Goal: Information Seeking & Learning: Understand process/instructions

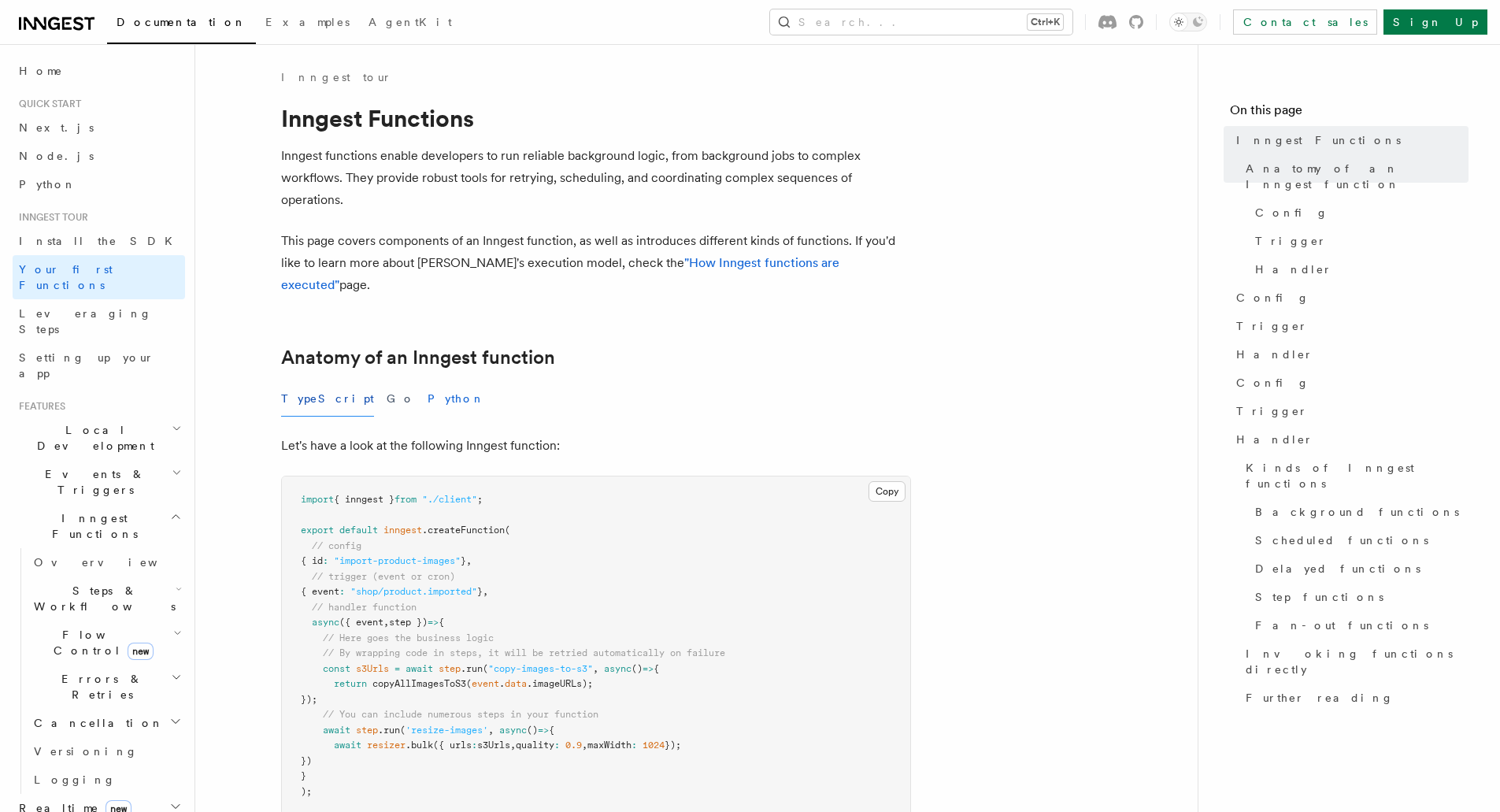
click at [428, 381] on button "Python" at bounding box center [457, 399] width 58 height 35
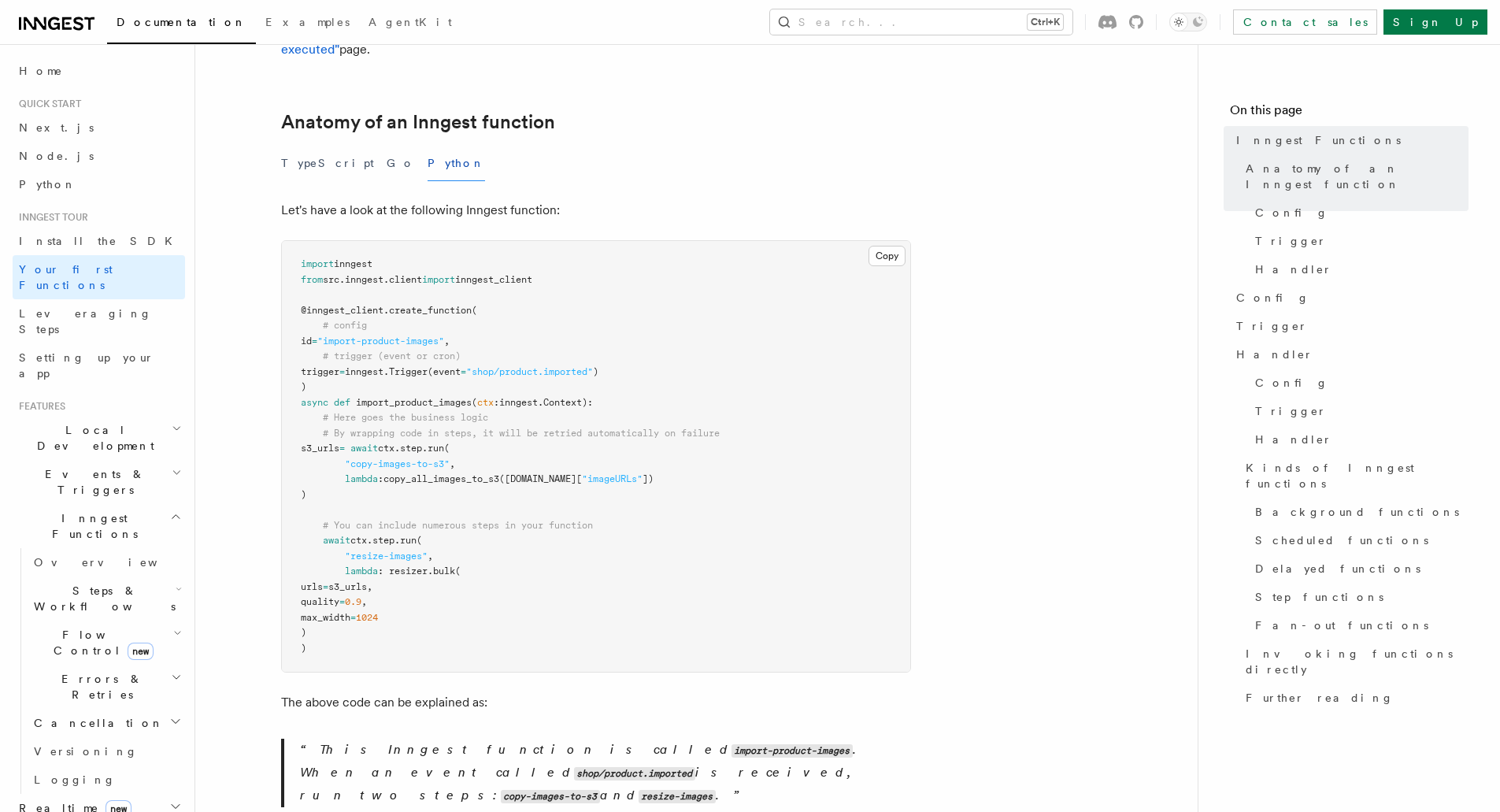
scroll to position [236, 0]
click at [414, 273] on span "client" at bounding box center [405, 278] width 33 height 11
copy code "from src . inngest . client import inngest_client"
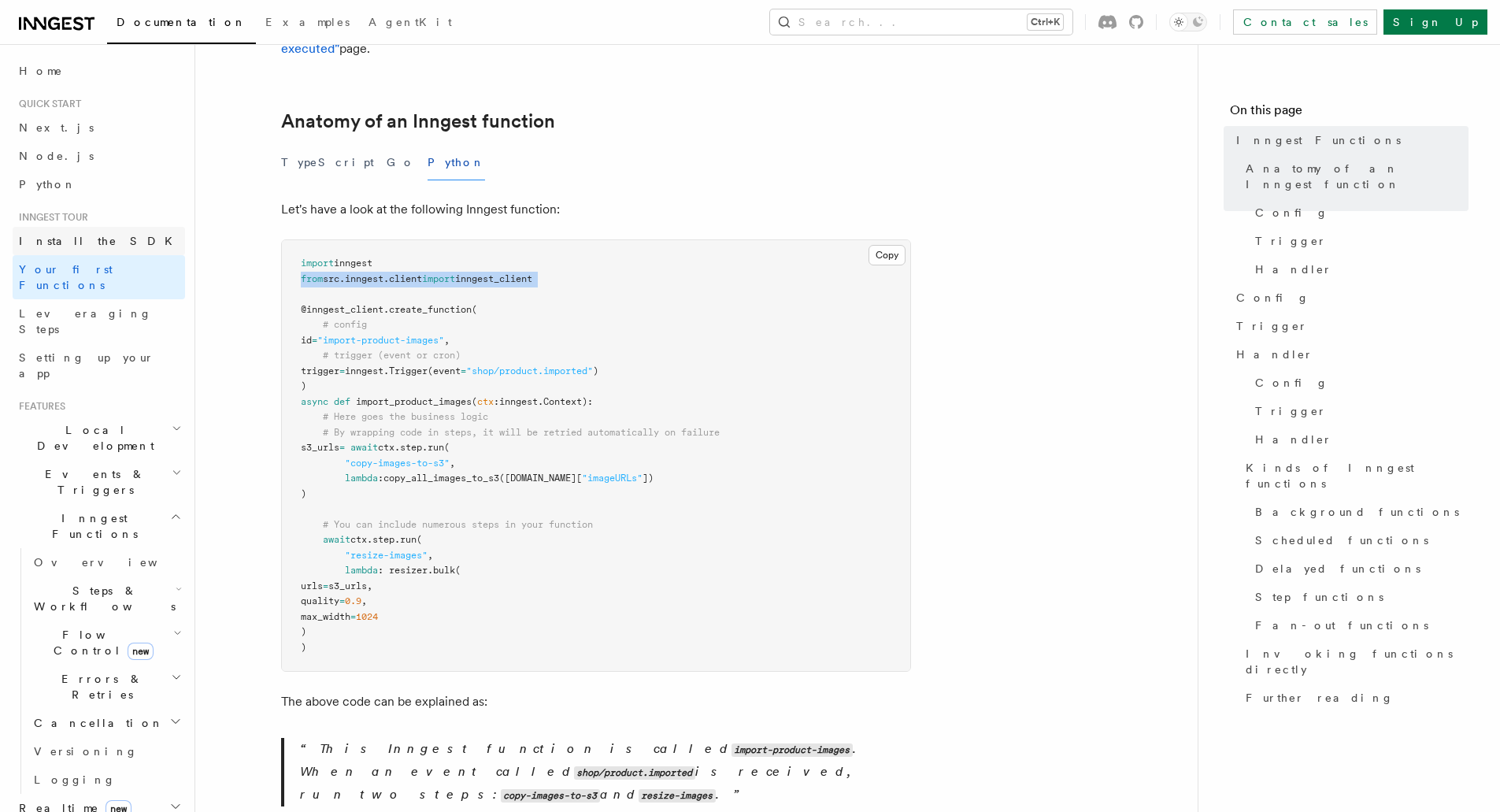
click at [96, 240] on link "Install the SDK" at bounding box center [99, 241] width 173 height 28
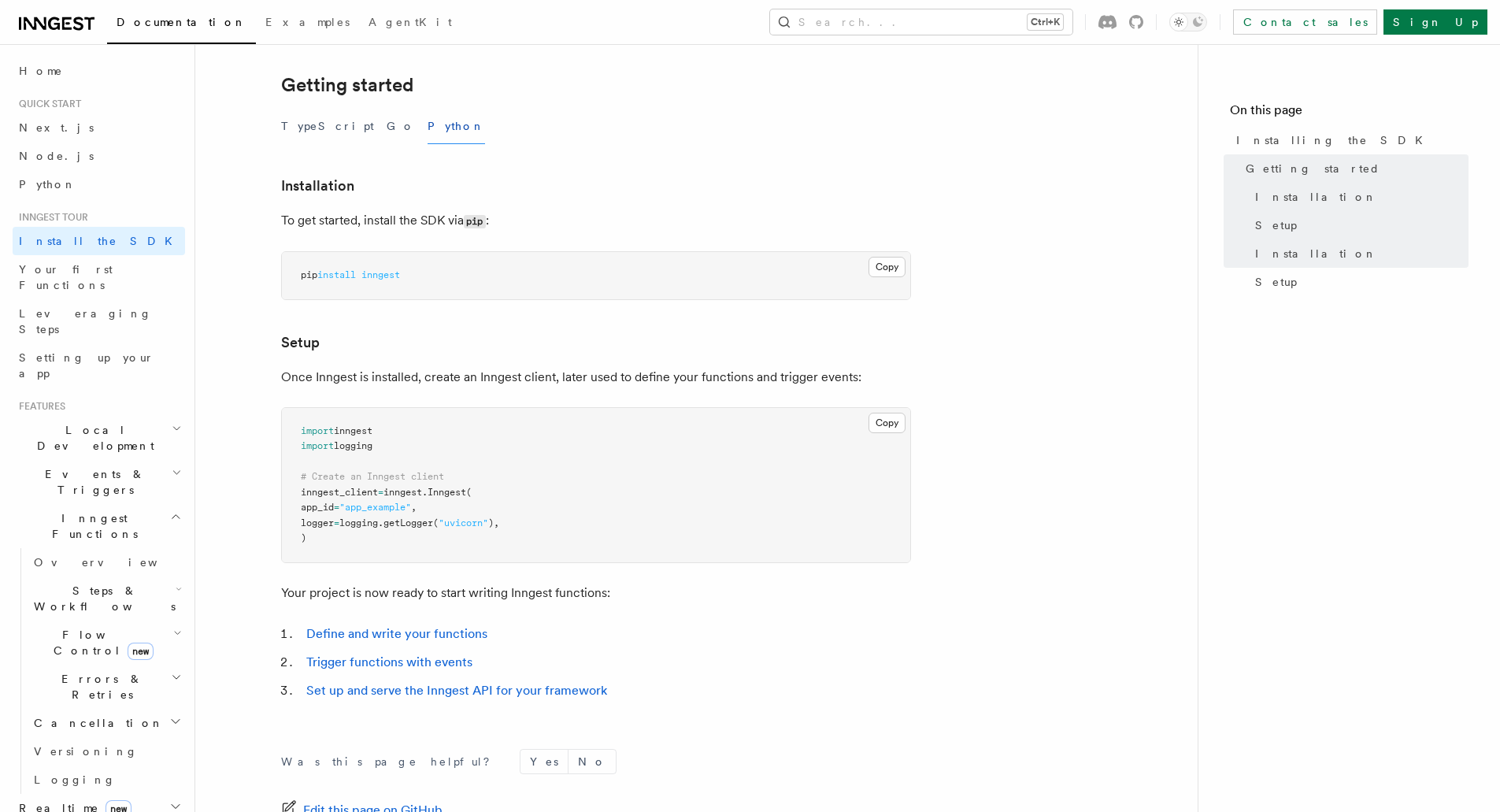
scroll to position [314, 0]
click at [883, 424] on button "Copy Copied" at bounding box center [887, 422] width 37 height 21
click at [896, 420] on button "Copy Copied" at bounding box center [887, 422] width 37 height 21
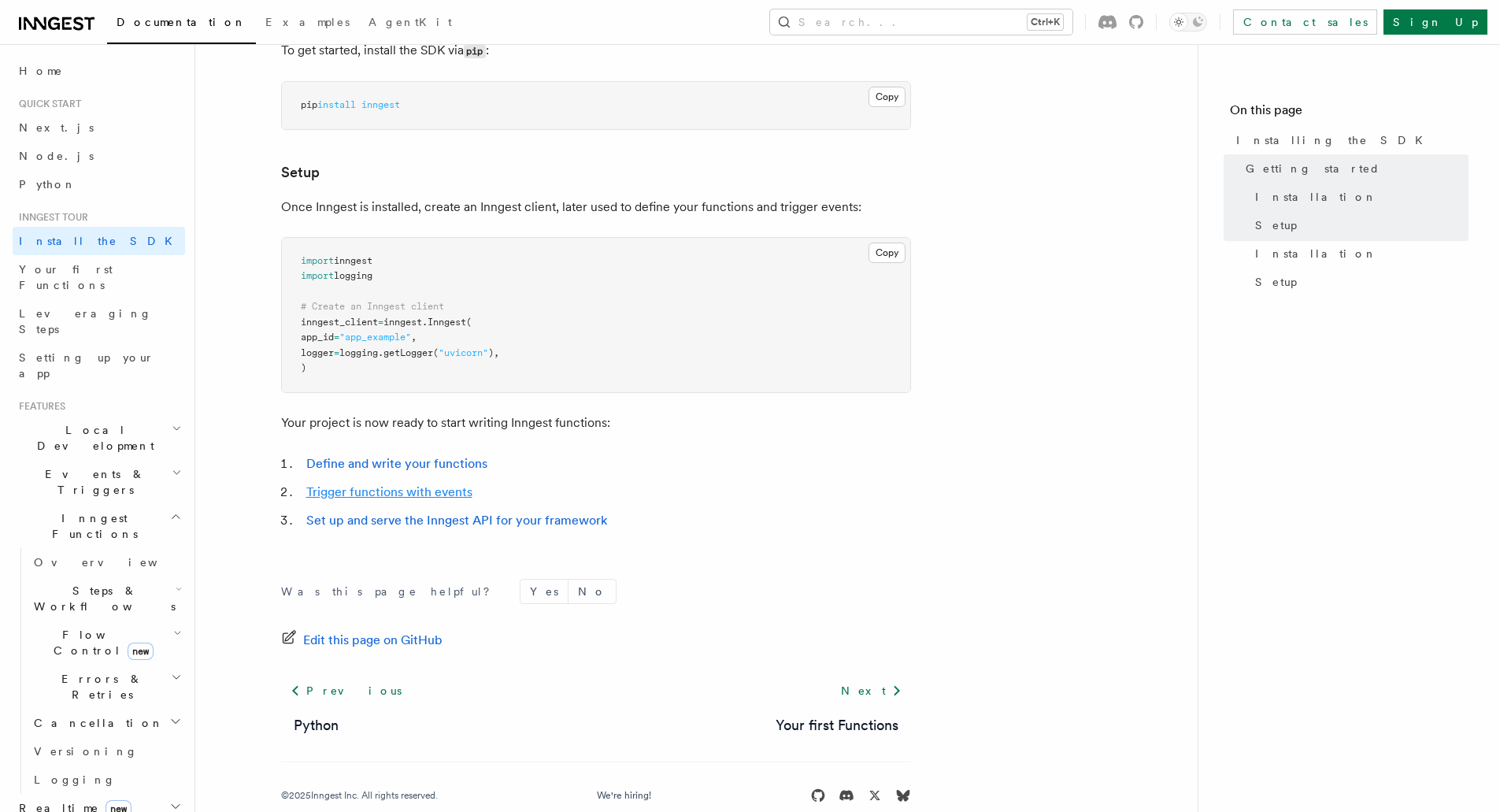
scroll to position [513, 0]
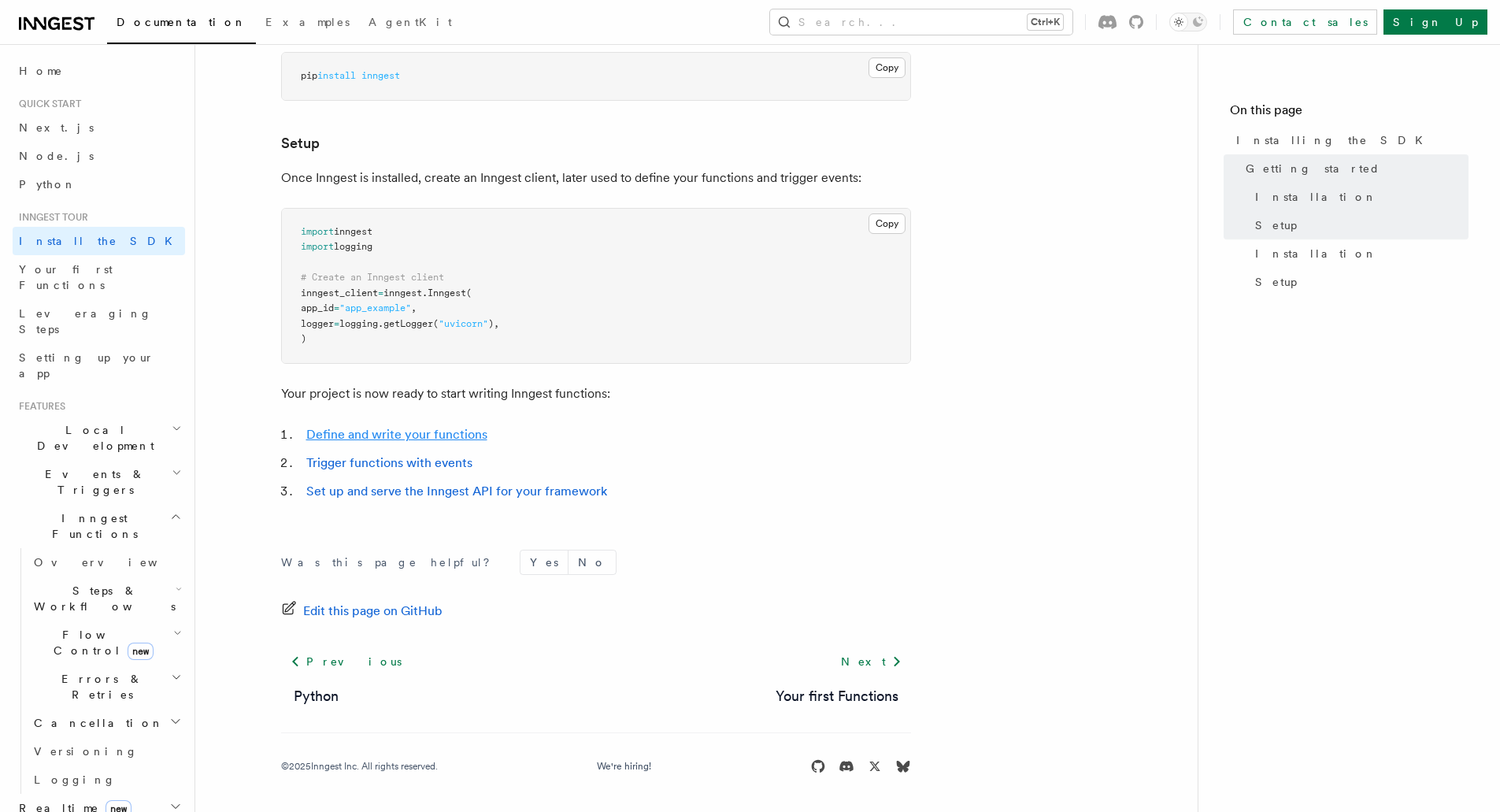
click at [448, 428] on link "Define and write your functions" at bounding box center [397, 434] width 181 height 15
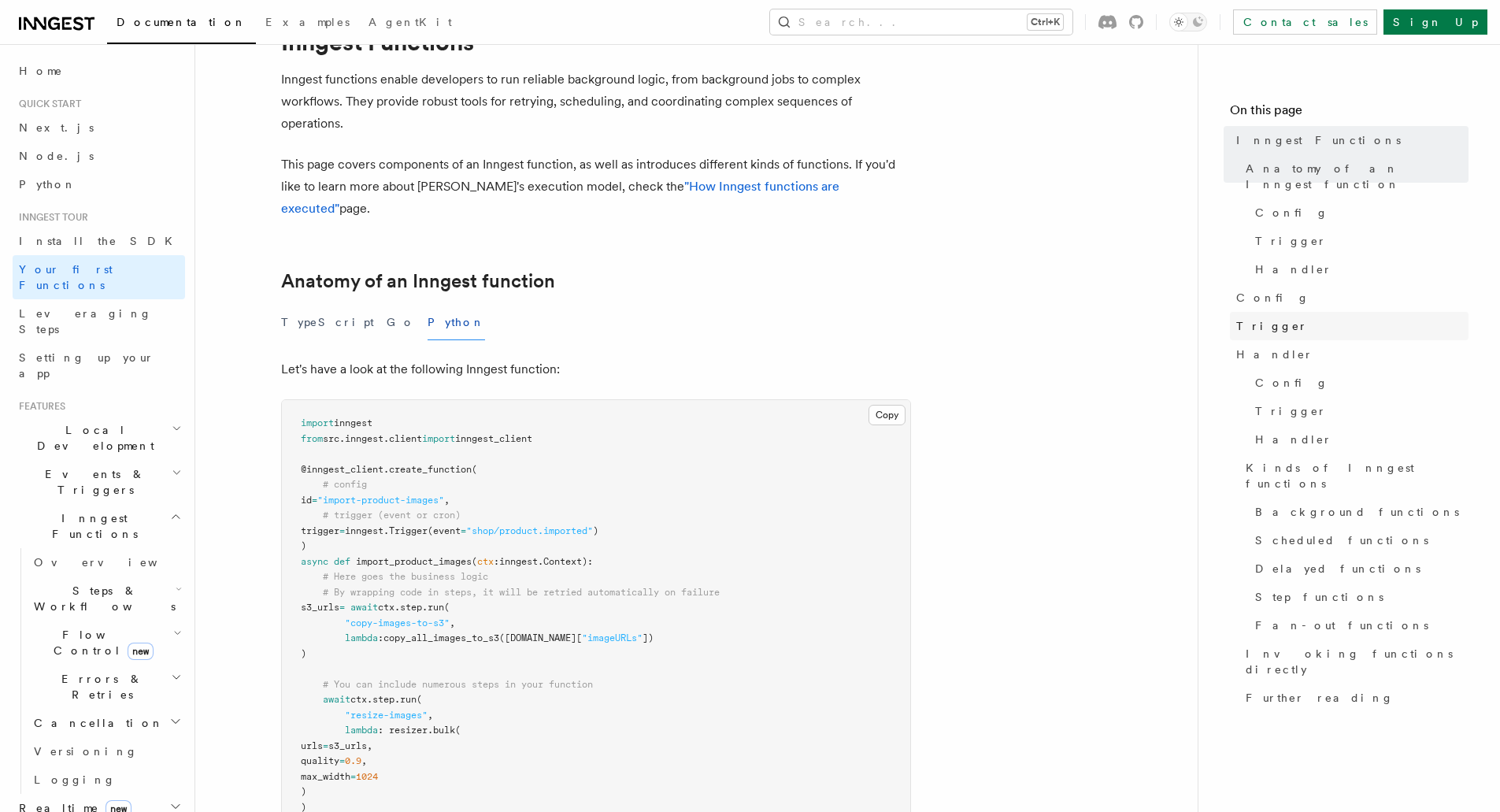
scroll to position [77, 0]
click at [885, 404] on button "Copy Copied" at bounding box center [887, 414] width 37 height 21
click at [572, 357] on p "Let's have a look at the following Inngest function:" at bounding box center [596, 367] width 630 height 22
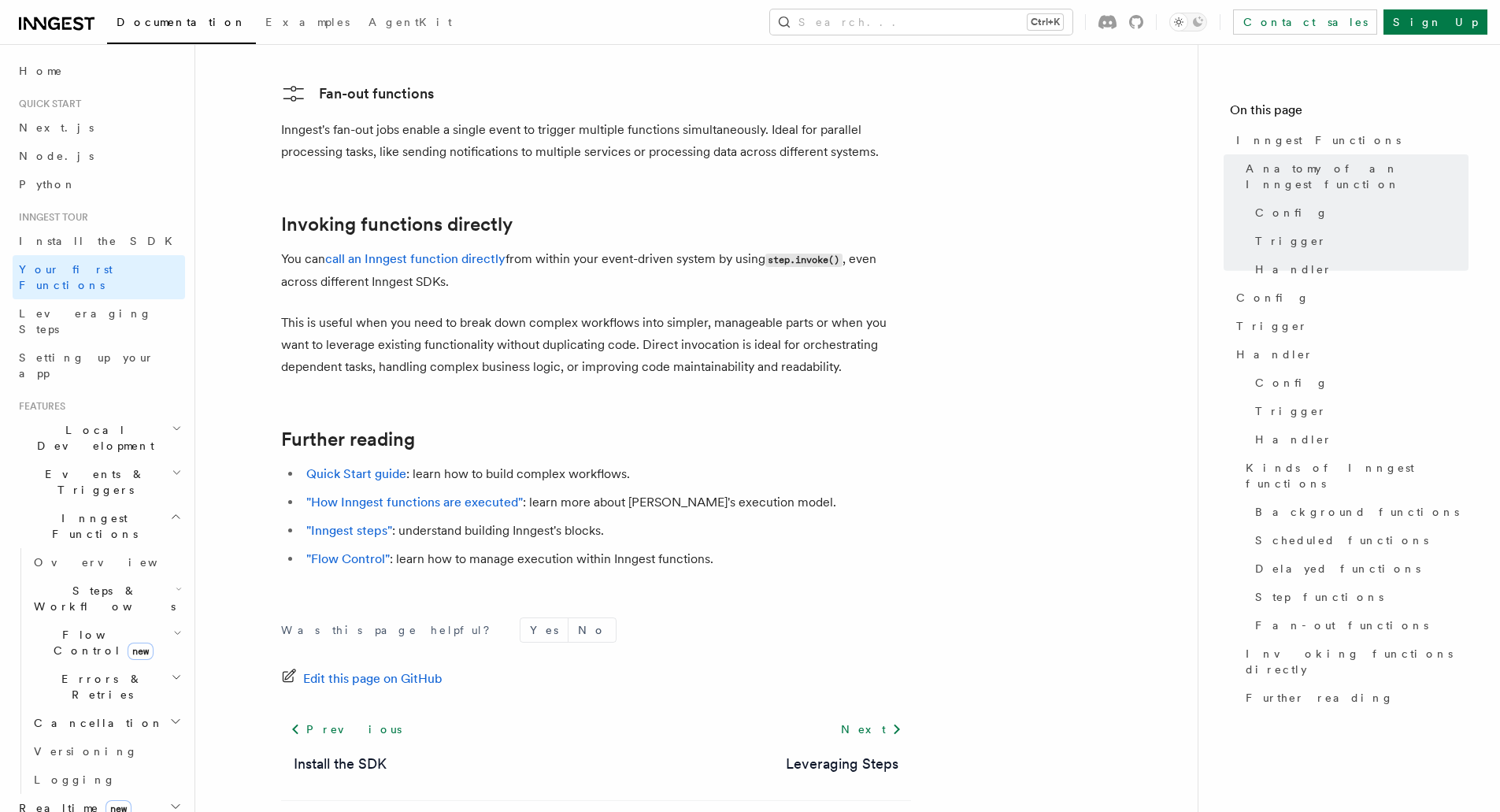
scroll to position [3139, 0]
